Goal: Task Accomplishment & Management: Manage account settings

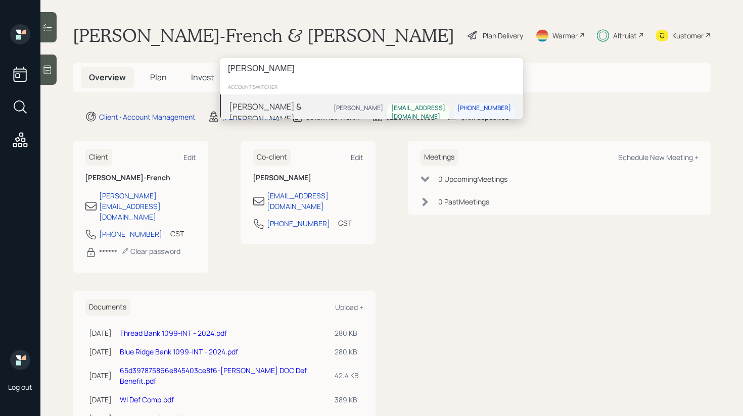
type input "[PERSON_NAME]"
click at [327, 109] on div "[PERSON_NAME] & [PERSON_NAME] [PERSON_NAME] [EMAIL_ADDRESS][DOMAIN_NAME] [PHONE…" at bounding box center [371, 112] width 303 height 36
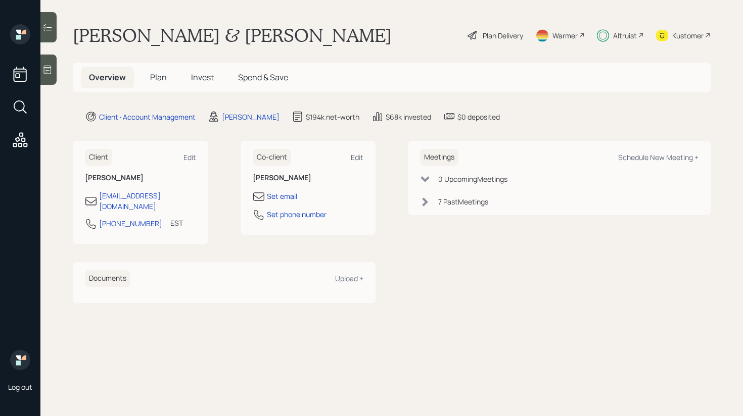
click at [55, 30] on div at bounding box center [48, 27] width 16 height 30
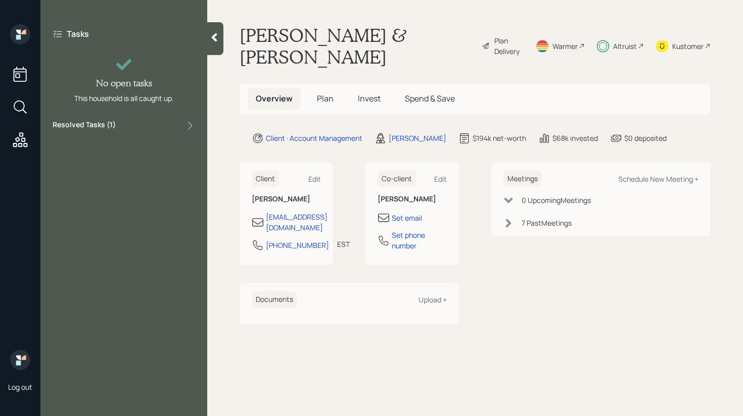
click at [117, 125] on div "Resolved Tasks ( 1 )" at bounding box center [124, 126] width 142 height 12
